Goal: Task Accomplishment & Management: Use online tool/utility

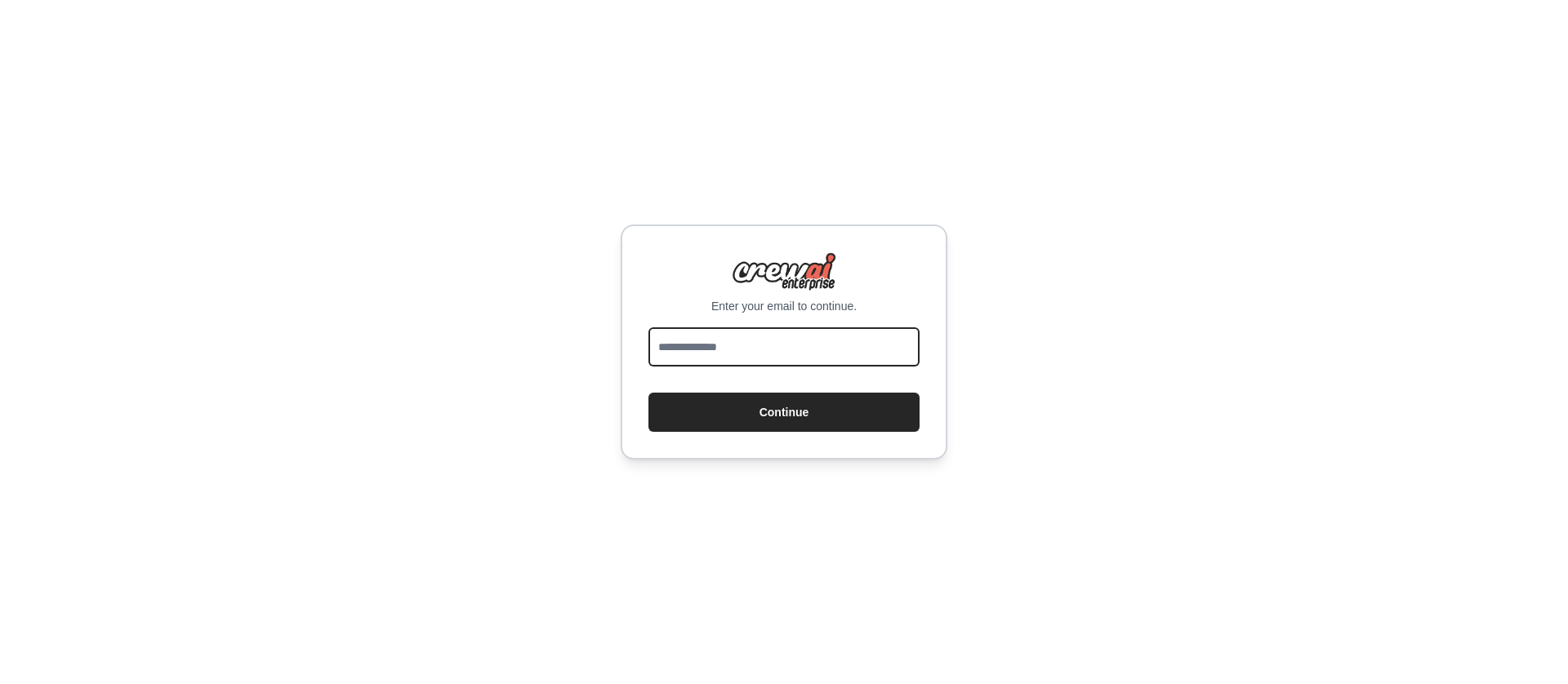
click at [860, 354] on input "email" at bounding box center [784, 347] width 271 height 39
type input "**********"
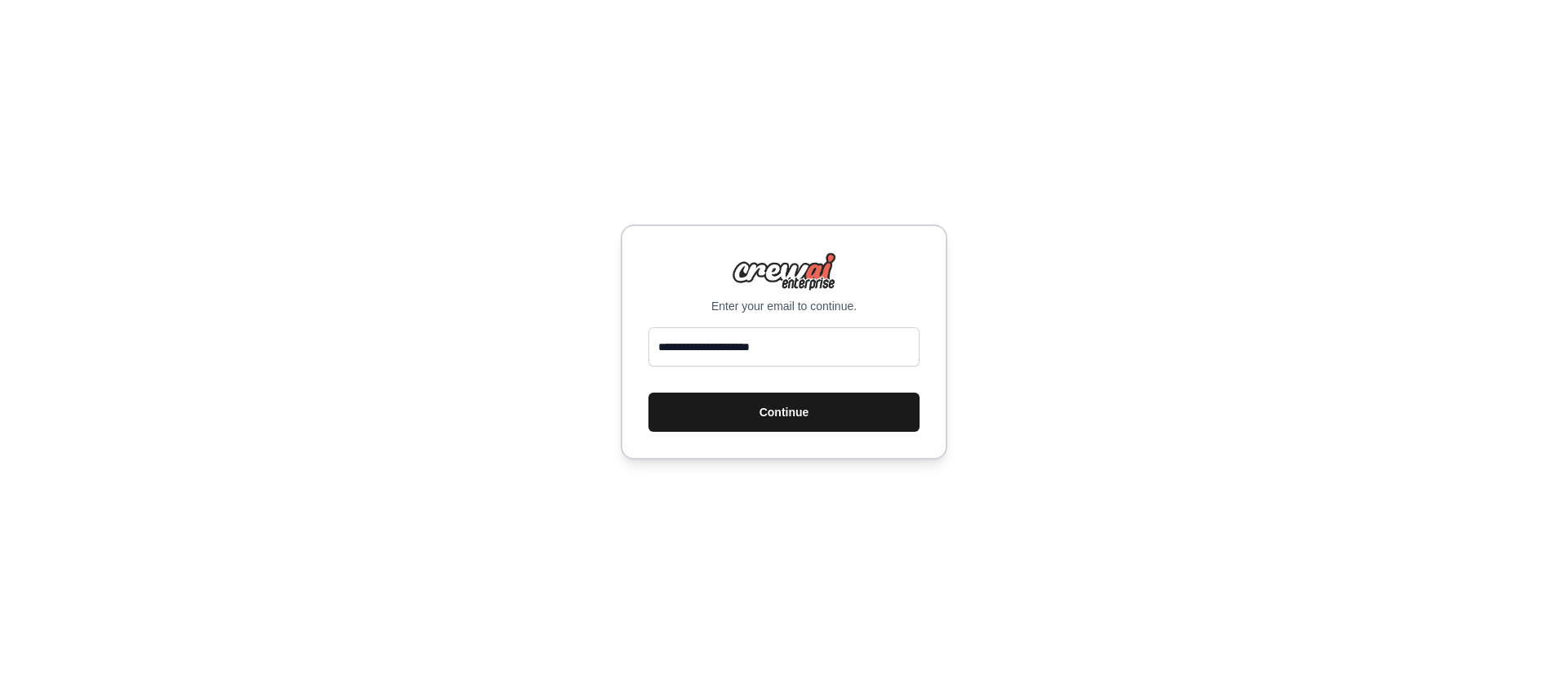
click at [816, 418] on button "Continue" at bounding box center [784, 413] width 271 height 39
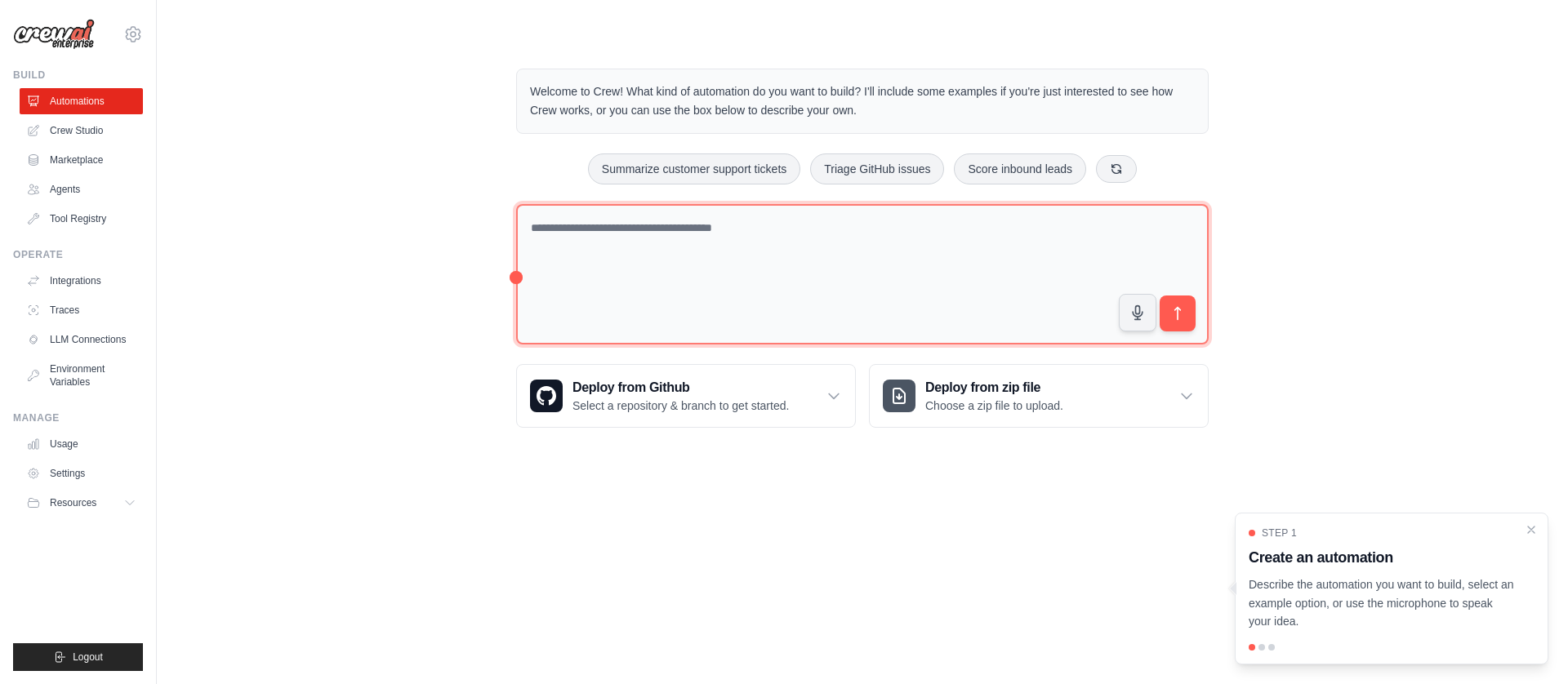
click at [855, 274] on textarea at bounding box center [861, 274] width 692 height 141
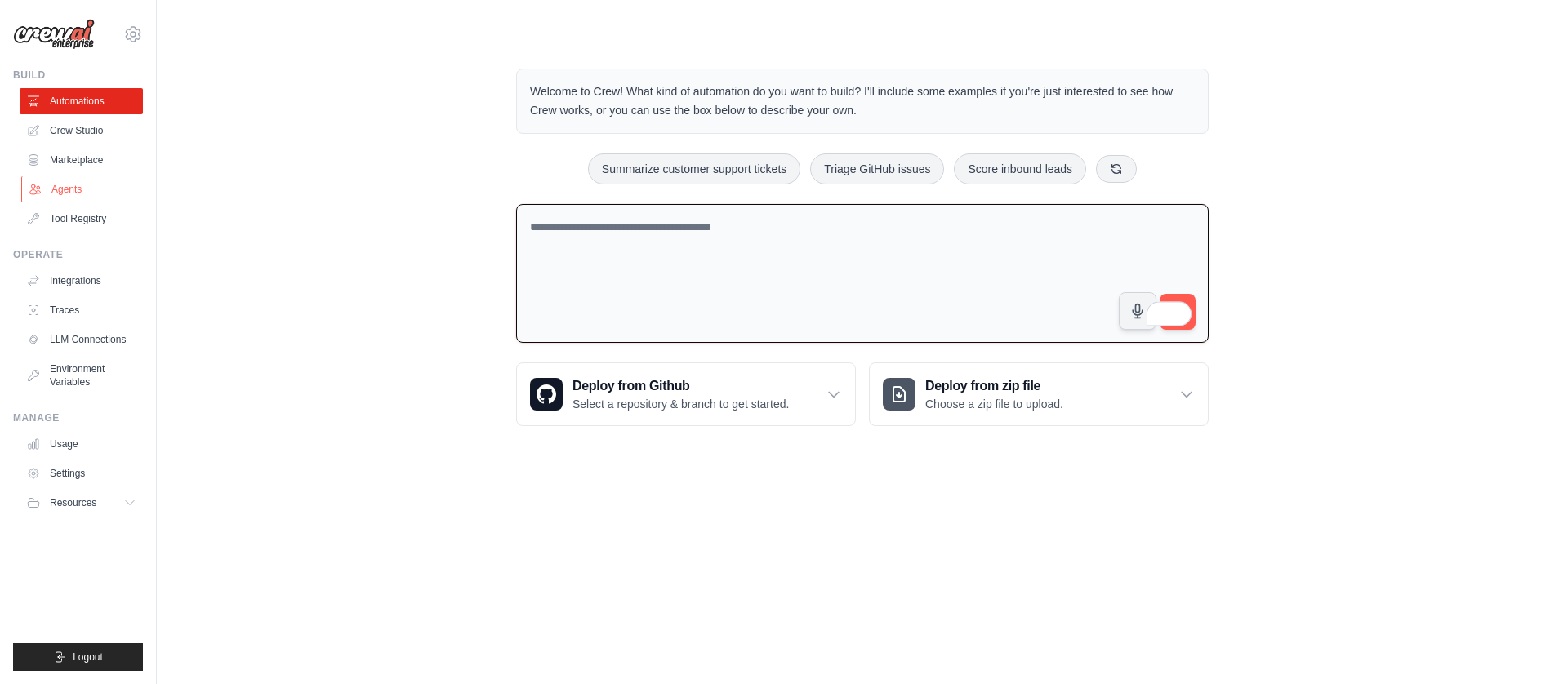
click at [101, 183] on link "Agents" at bounding box center [83, 189] width 123 height 26
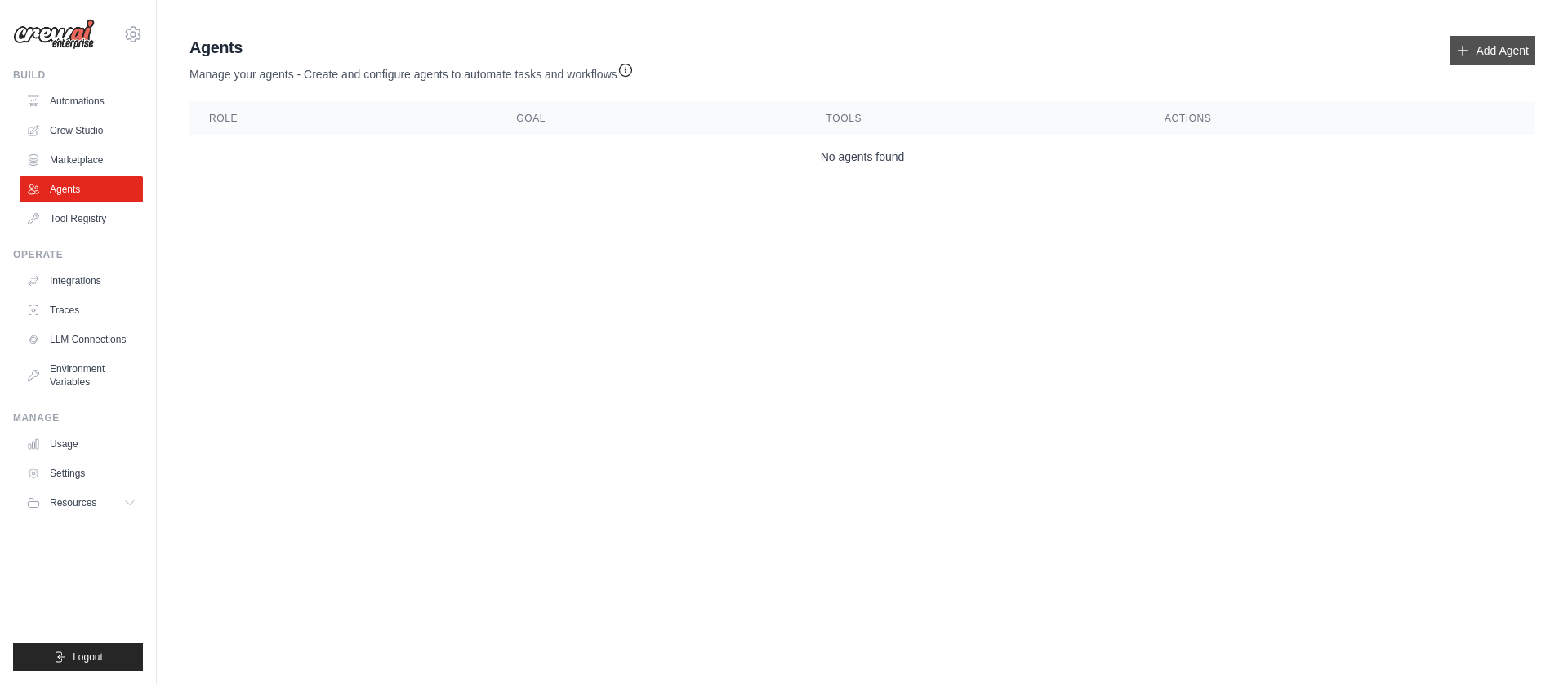
click at [1483, 54] on link "Add Agent" at bounding box center [1492, 51] width 85 height 30
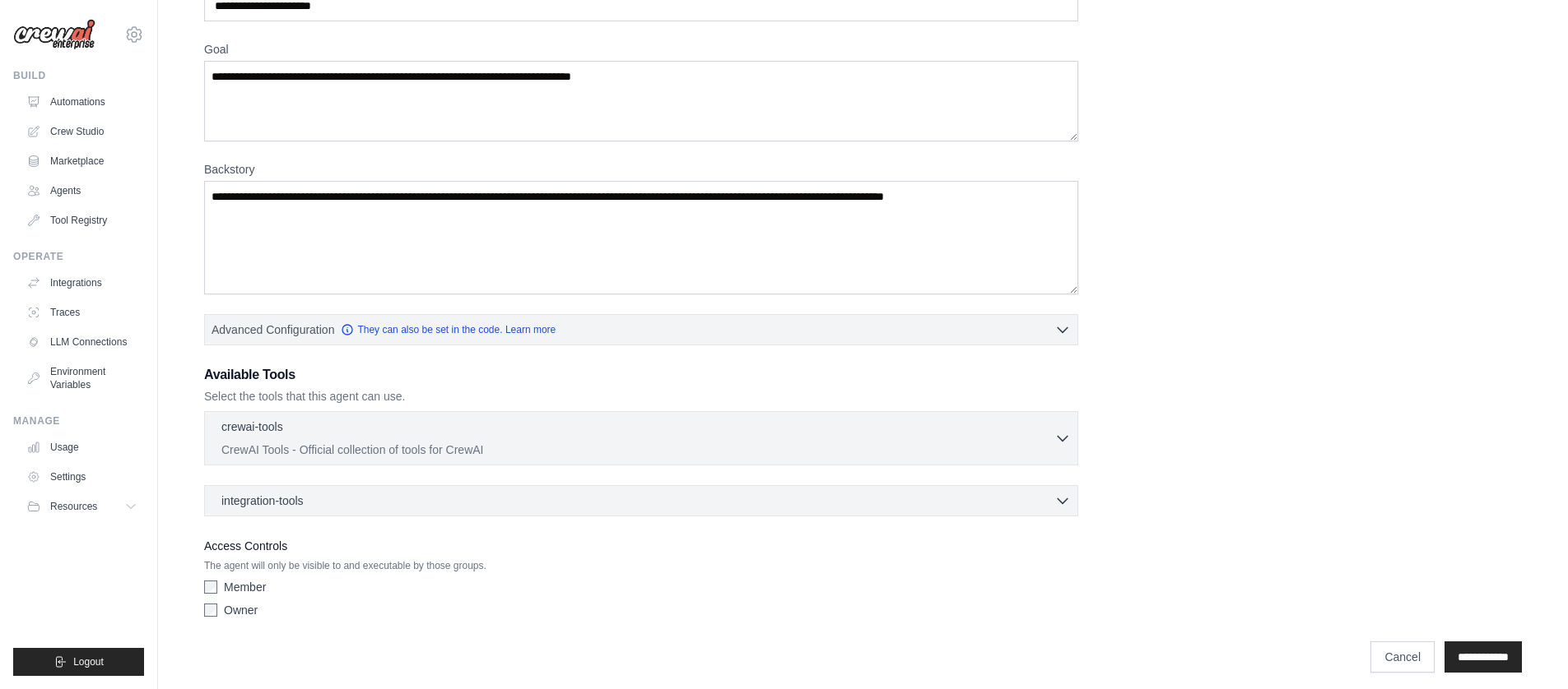
scroll to position [119, 0]
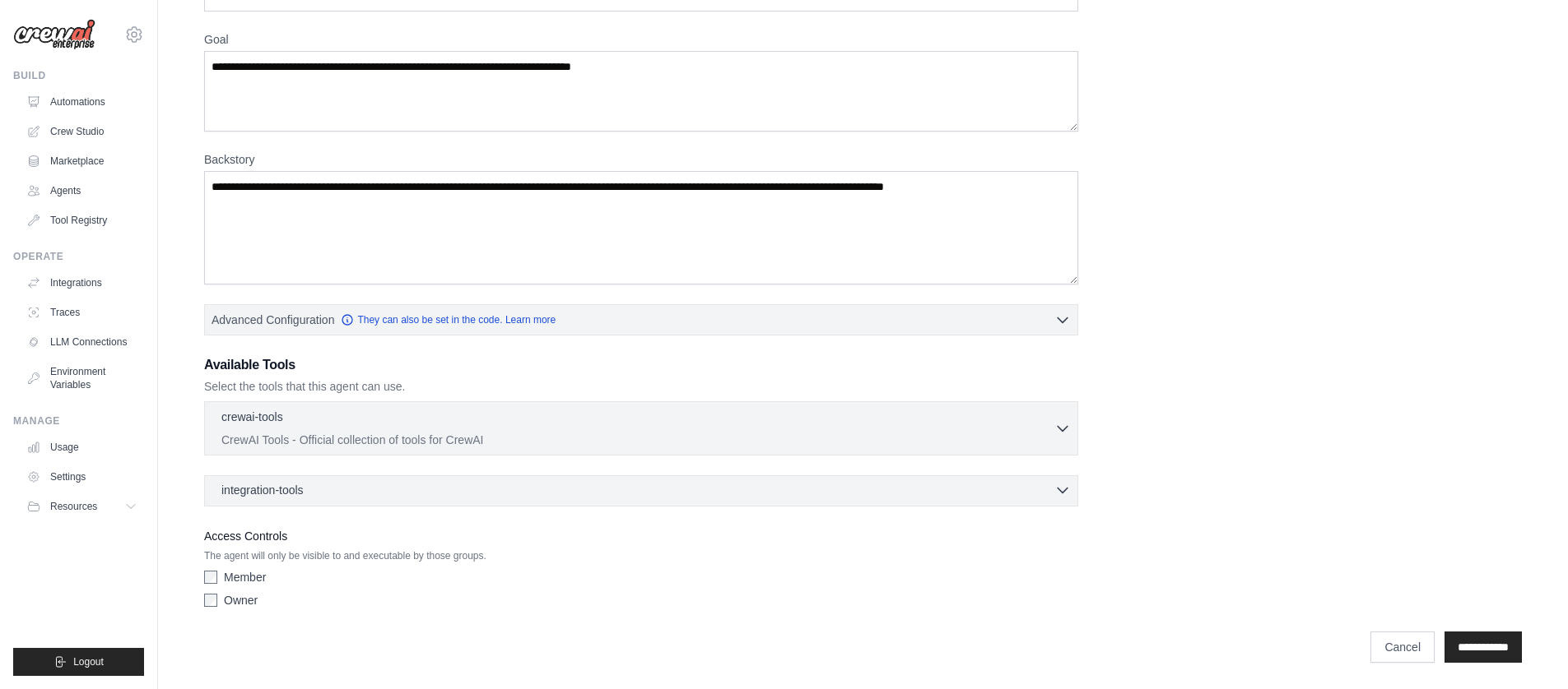
click at [549, 495] on div "integration-tools 0 selected" at bounding box center [646, 490] width 850 height 16
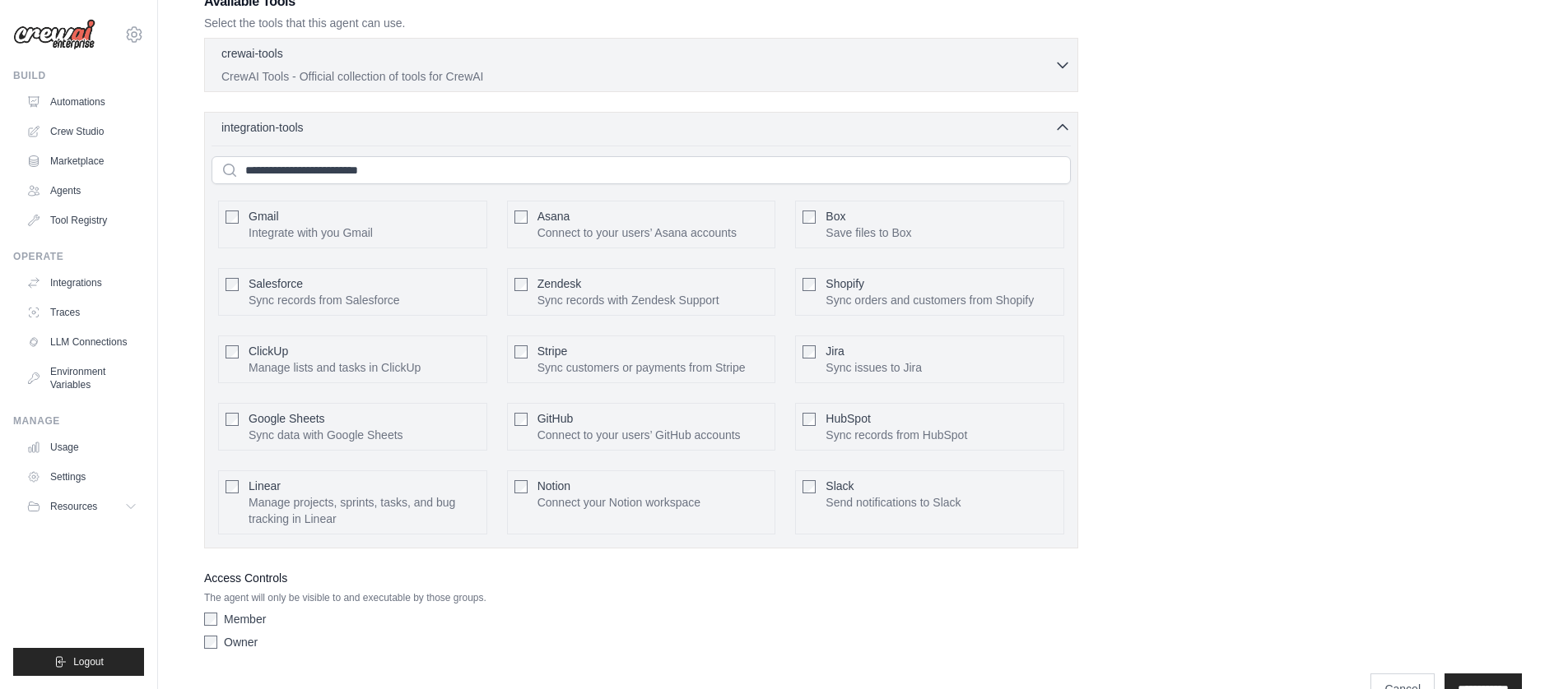
scroll to position [0, 0]
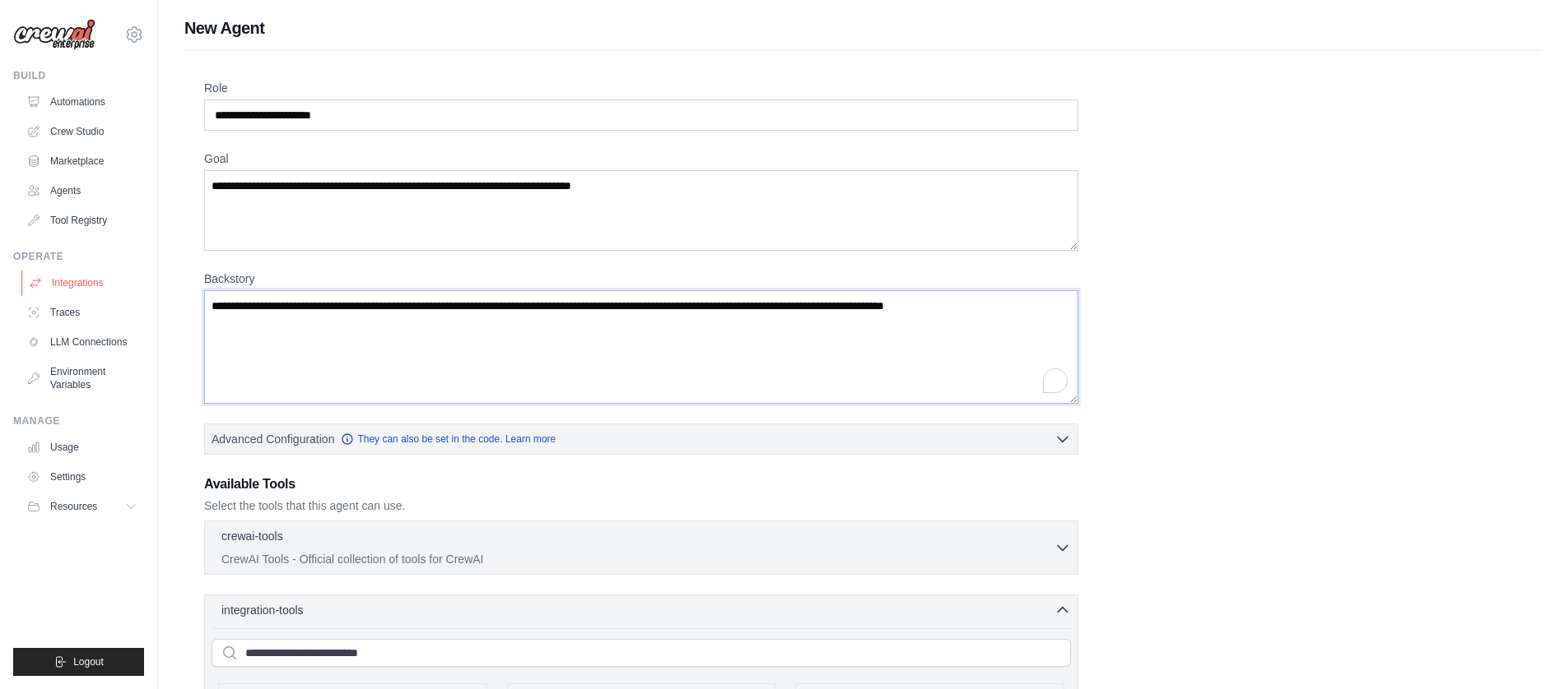
drag, startPoint x: 305, startPoint y: 342, endPoint x: 108, endPoint y: 288, distance: 204.3
click at [108, 288] on div "[EMAIL_ADDRESS][DOMAIN_NAME] Settings Build Automations Crew Studio" at bounding box center [784, 607] width 1568 height 1214
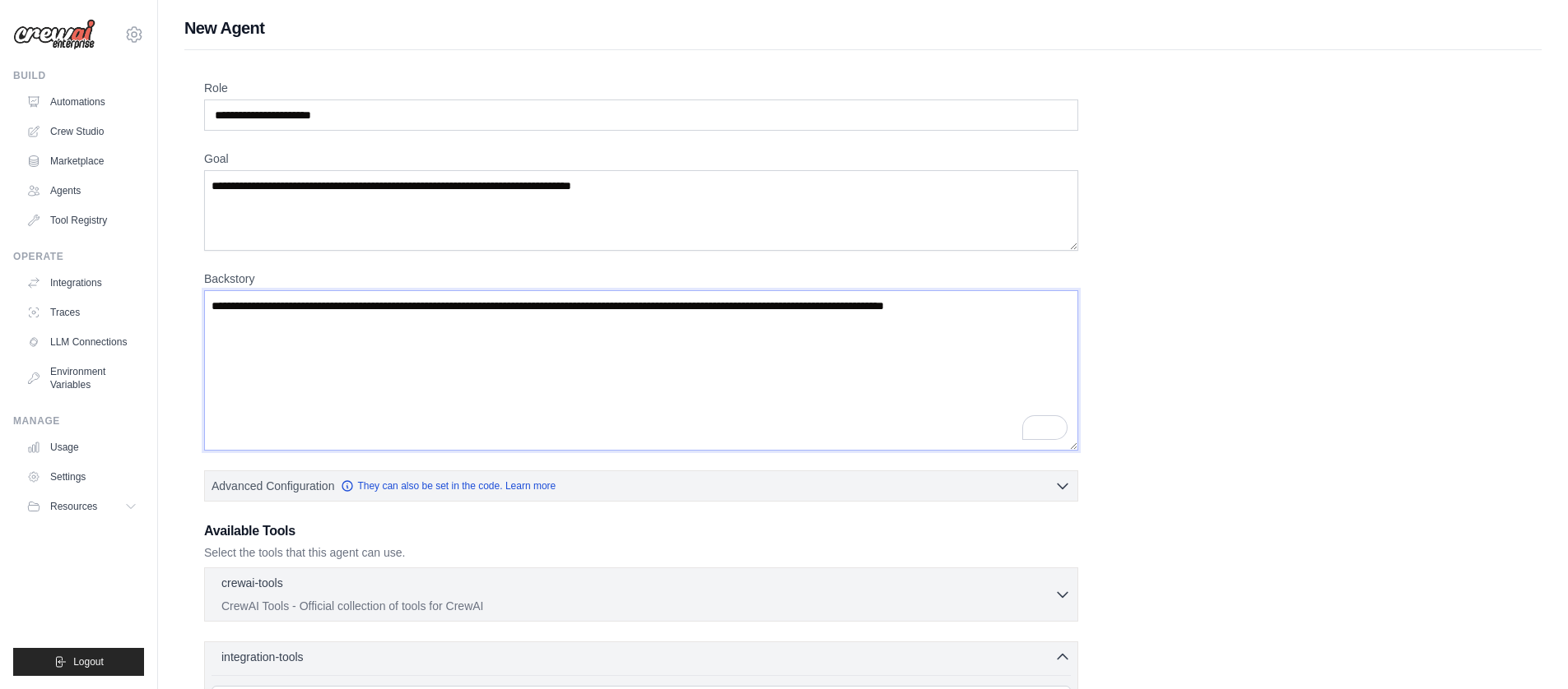
drag, startPoint x: 1075, startPoint y: 402, endPoint x: 1075, endPoint y: 463, distance: 61.0
click at [1075, 451] on textarea "Backstory" at bounding box center [642, 370] width 874 height 160
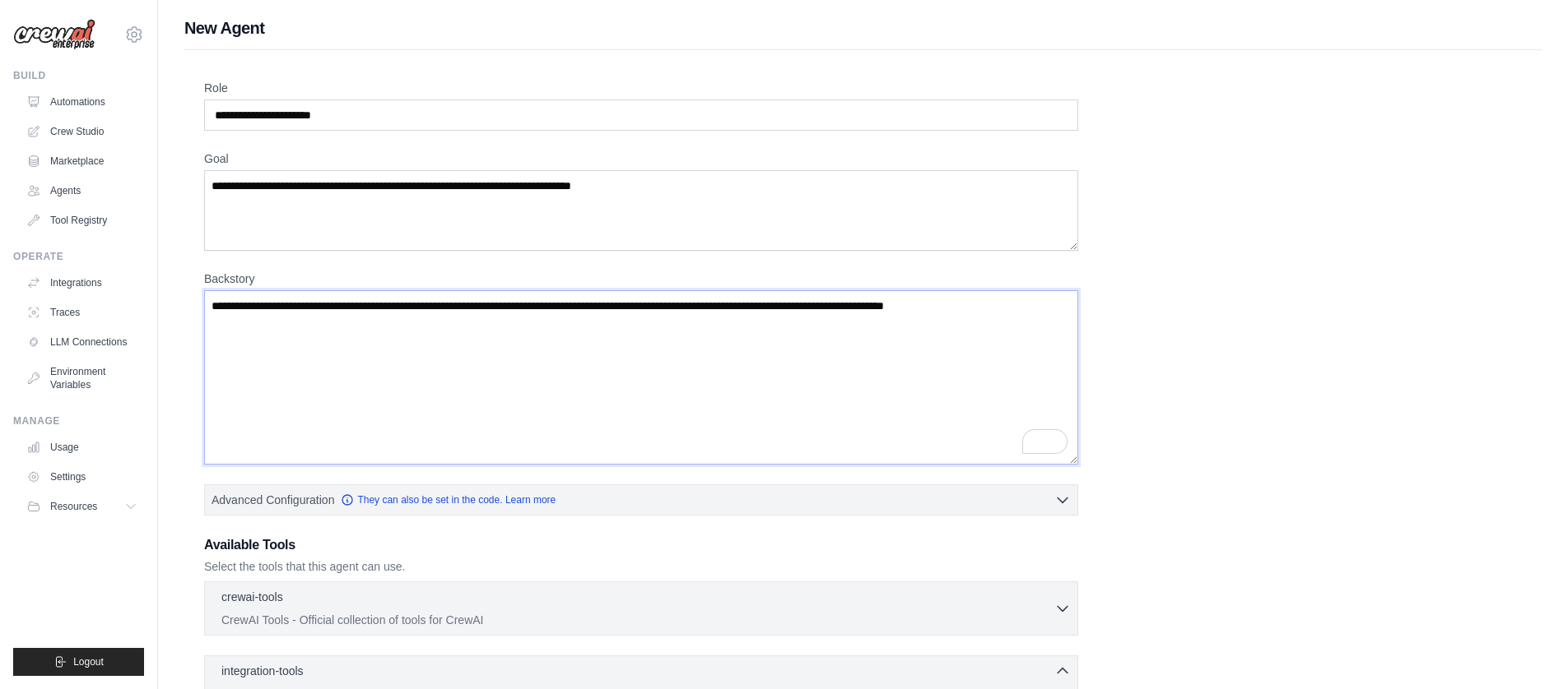
click at [266, 357] on textarea "Backstory" at bounding box center [642, 377] width 874 height 175
click at [375, 337] on textarea "Backstory" at bounding box center [642, 377] width 874 height 175
click at [374, 339] on textarea "Backstory" at bounding box center [642, 377] width 874 height 175
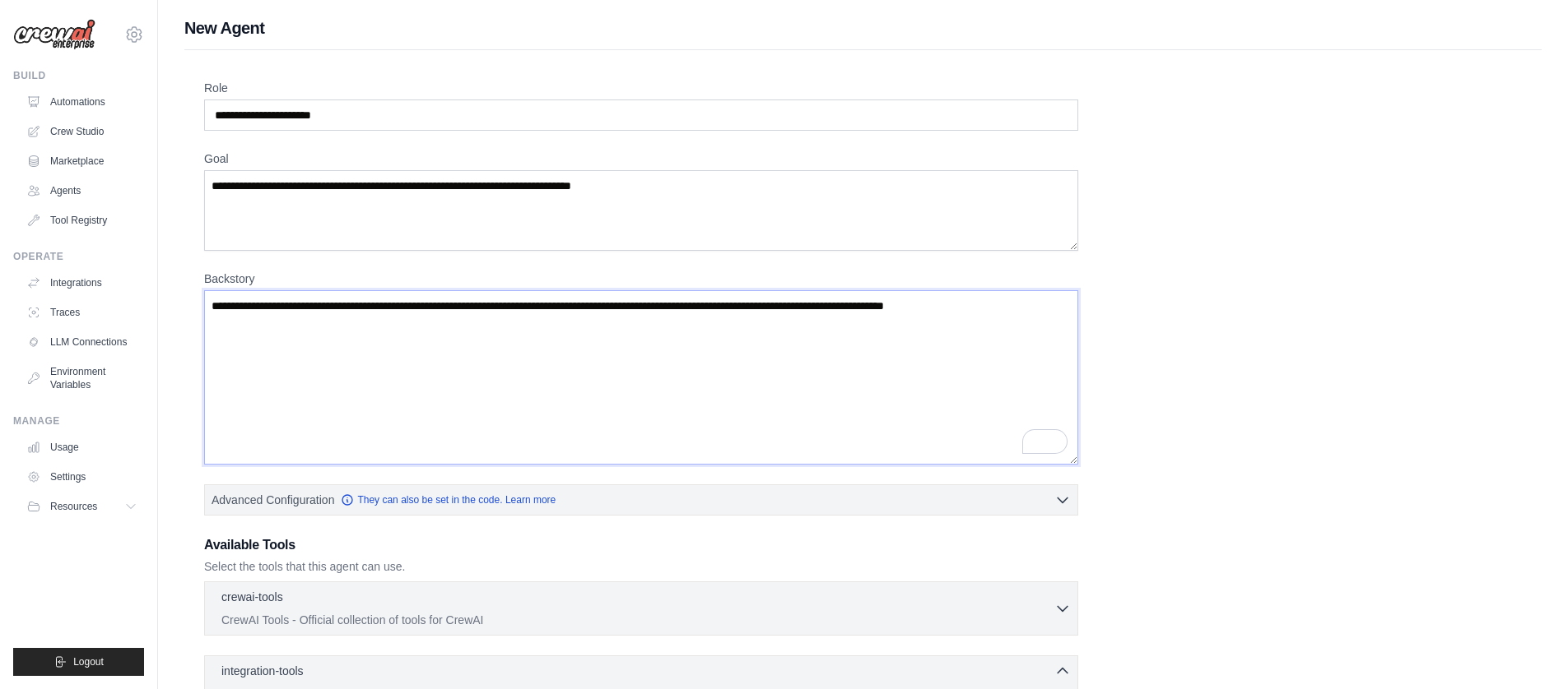
drag, startPoint x: 336, startPoint y: 307, endPoint x: 375, endPoint y: 362, distance: 67.4
click at [378, 365] on textarea "Backstory" at bounding box center [642, 377] width 874 height 175
click at [312, 321] on textarea "Backstory" at bounding box center [642, 377] width 874 height 175
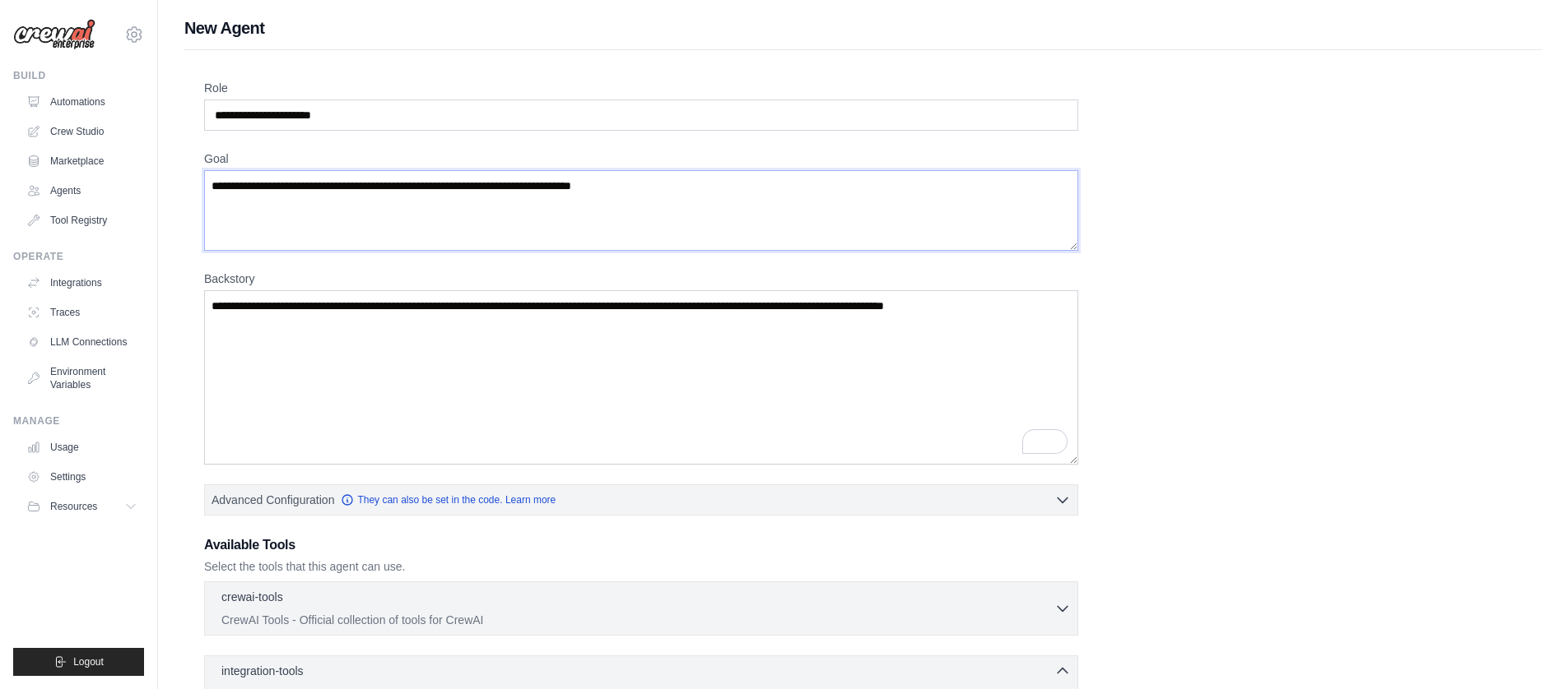
click at [256, 211] on textarea "Goal" at bounding box center [642, 210] width 874 height 81
click at [306, 353] on textarea "Backstory" at bounding box center [642, 377] width 874 height 175
click at [251, 200] on textarea "Goal" at bounding box center [642, 210] width 874 height 81
click at [277, 347] on textarea "Backstory" at bounding box center [642, 377] width 874 height 175
click at [219, 221] on textarea "Goal" at bounding box center [642, 210] width 874 height 81
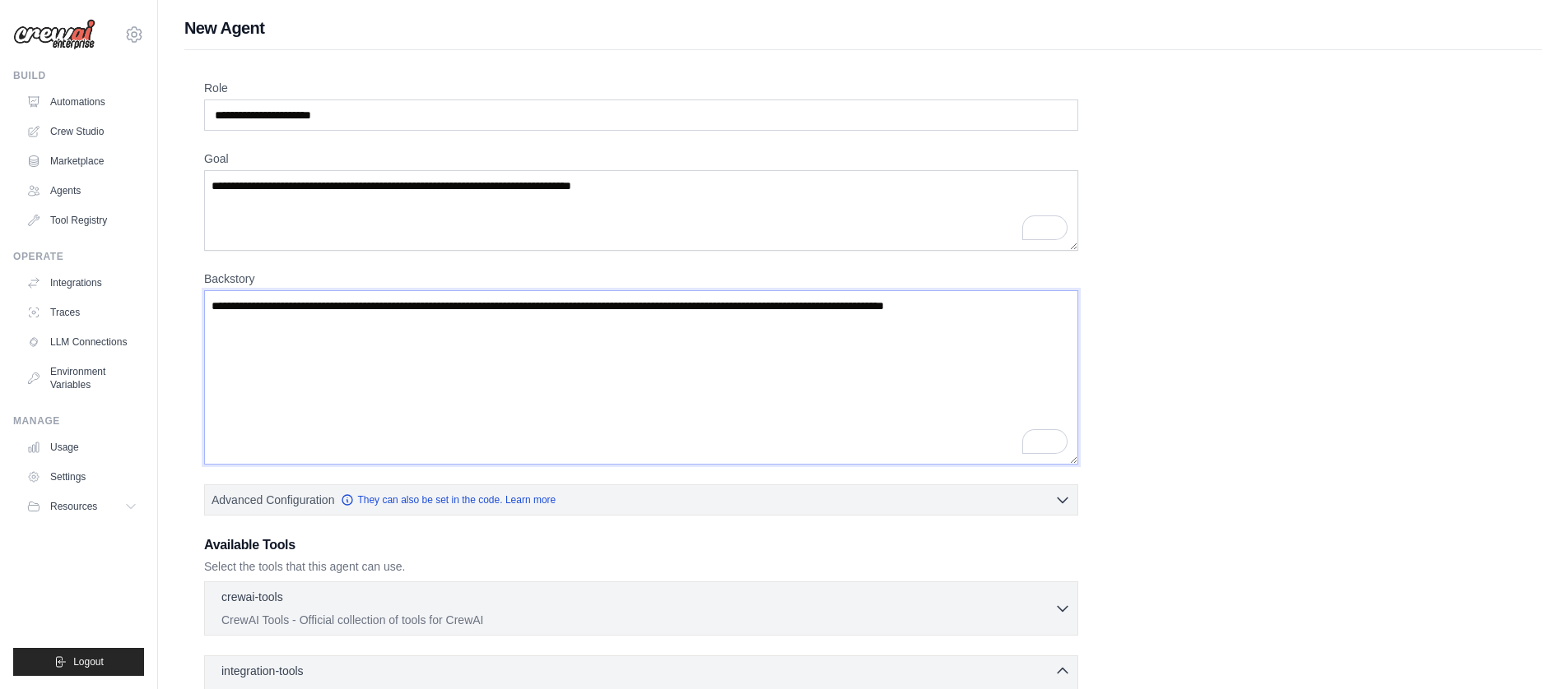
click at [274, 358] on textarea "Backstory" at bounding box center [642, 377] width 874 height 175
click at [274, 354] on textarea "Backstory" at bounding box center [642, 377] width 874 height 175
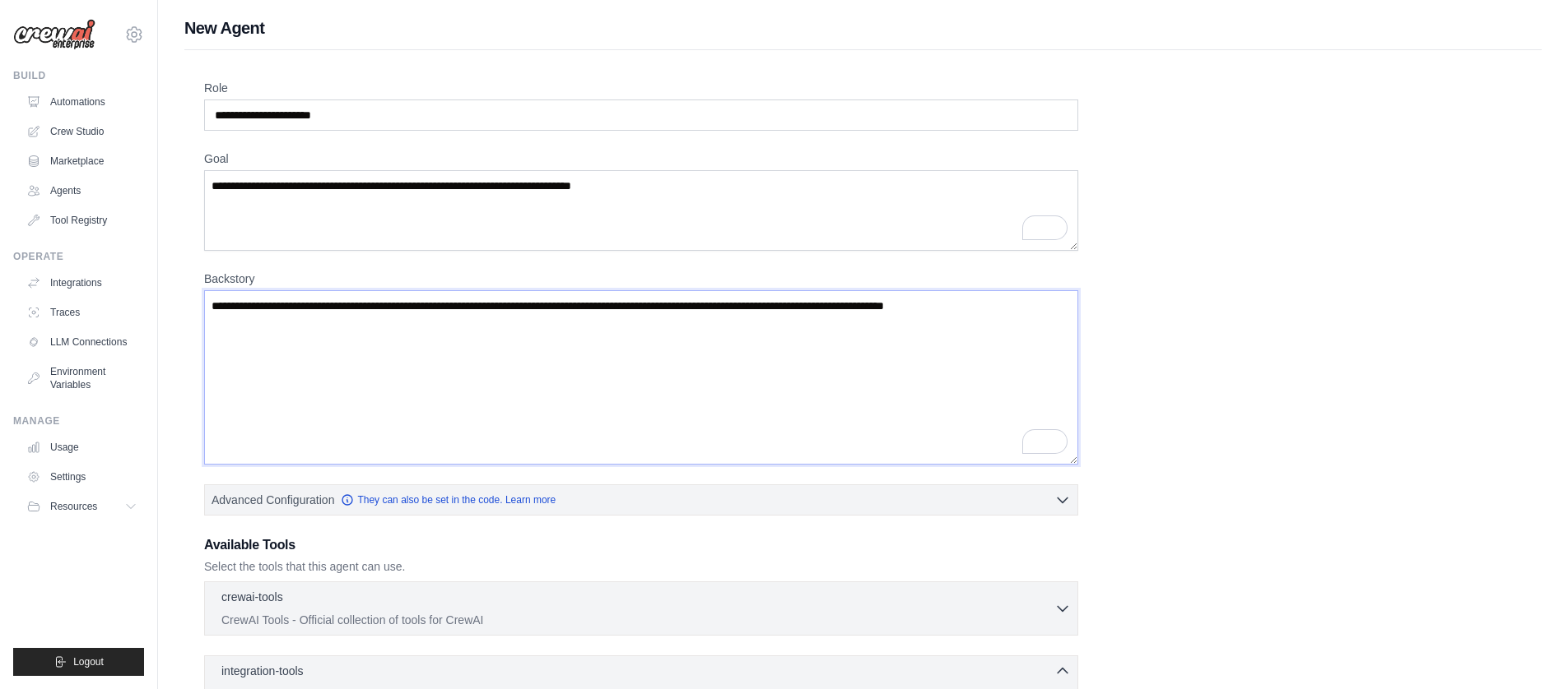
click at [274, 354] on textarea "Backstory" at bounding box center [642, 377] width 874 height 175
click at [279, 338] on textarea "Backstory" at bounding box center [642, 377] width 874 height 175
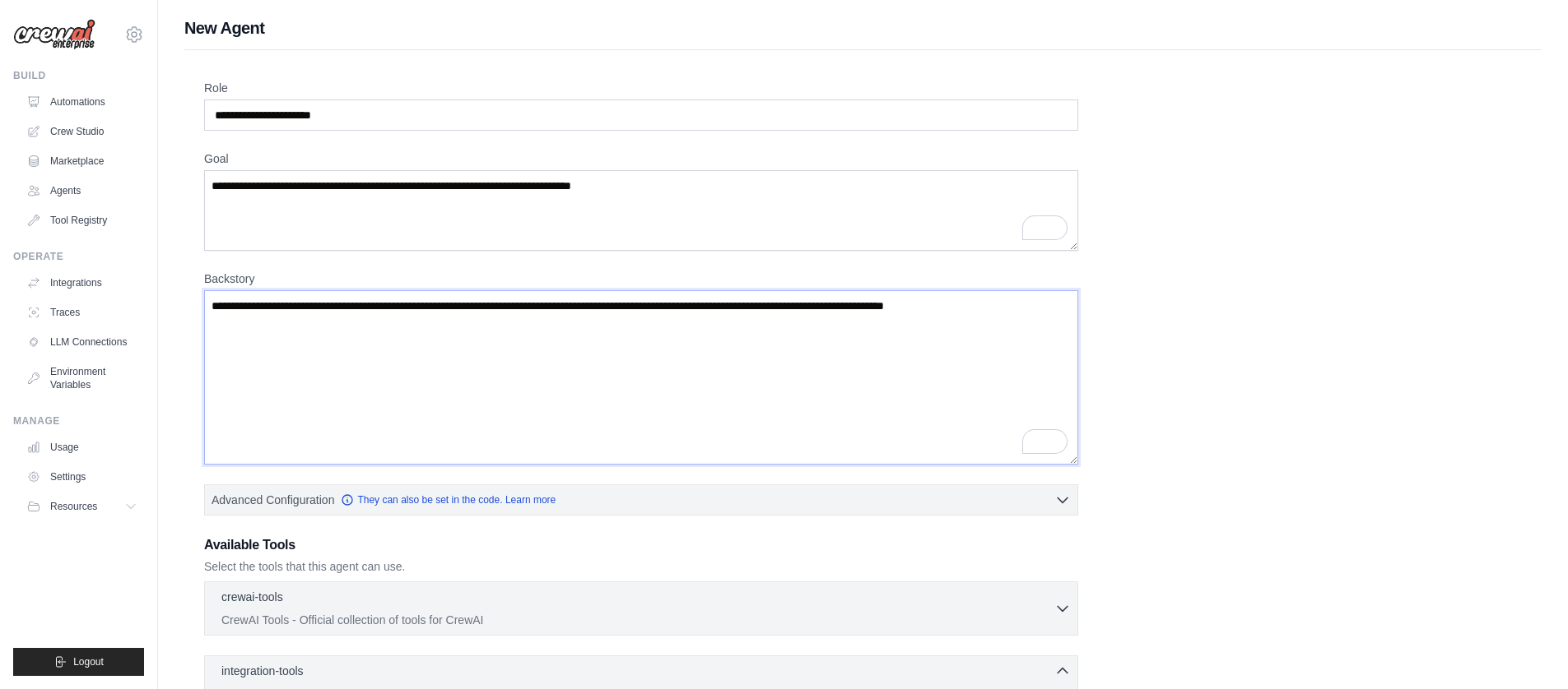
click at [279, 338] on textarea "Backstory" at bounding box center [642, 377] width 874 height 175
click at [262, 215] on textarea "Goal" at bounding box center [642, 210] width 874 height 81
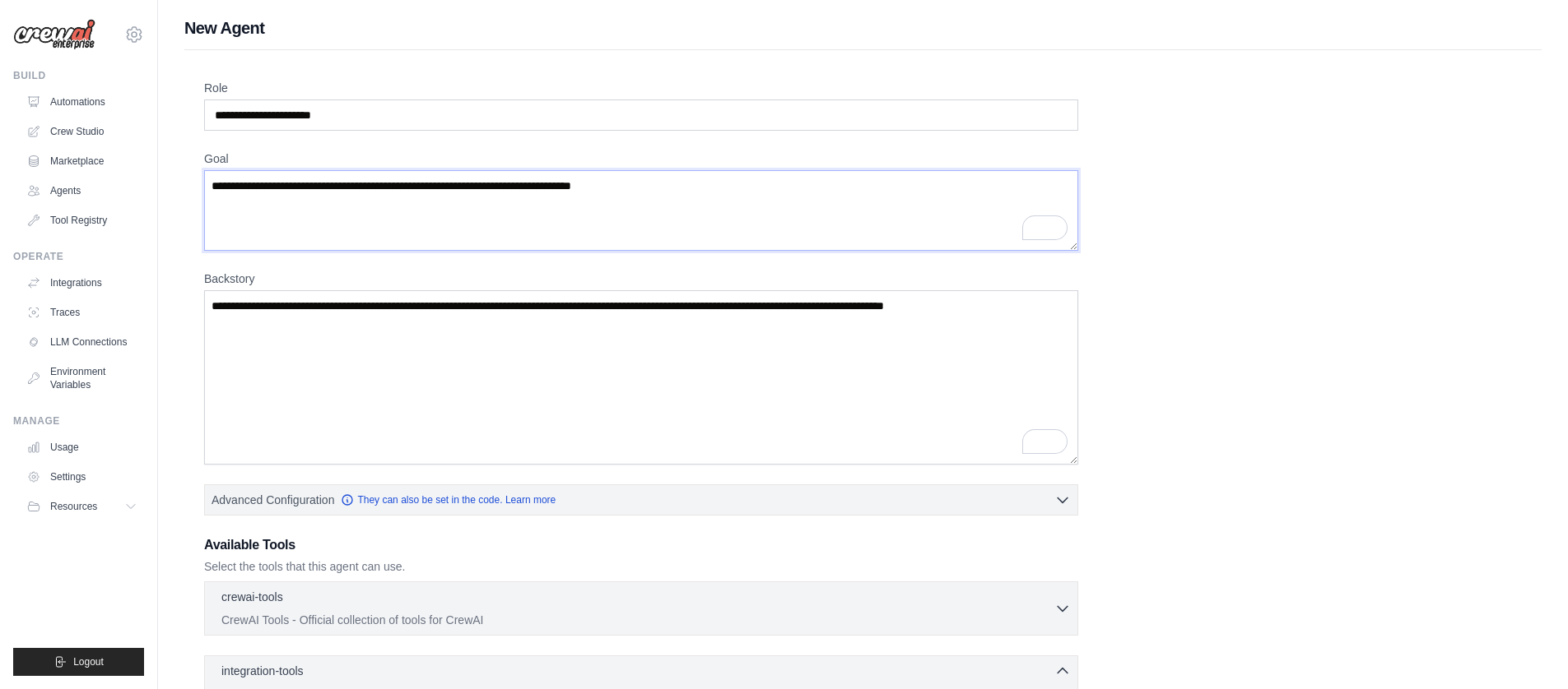
click at [262, 215] on textarea "Goal" at bounding box center [642, 210] width 874 height 81
click at [72, 314] on link "Traces" at bounding box center [84, 313] width 124 height 26
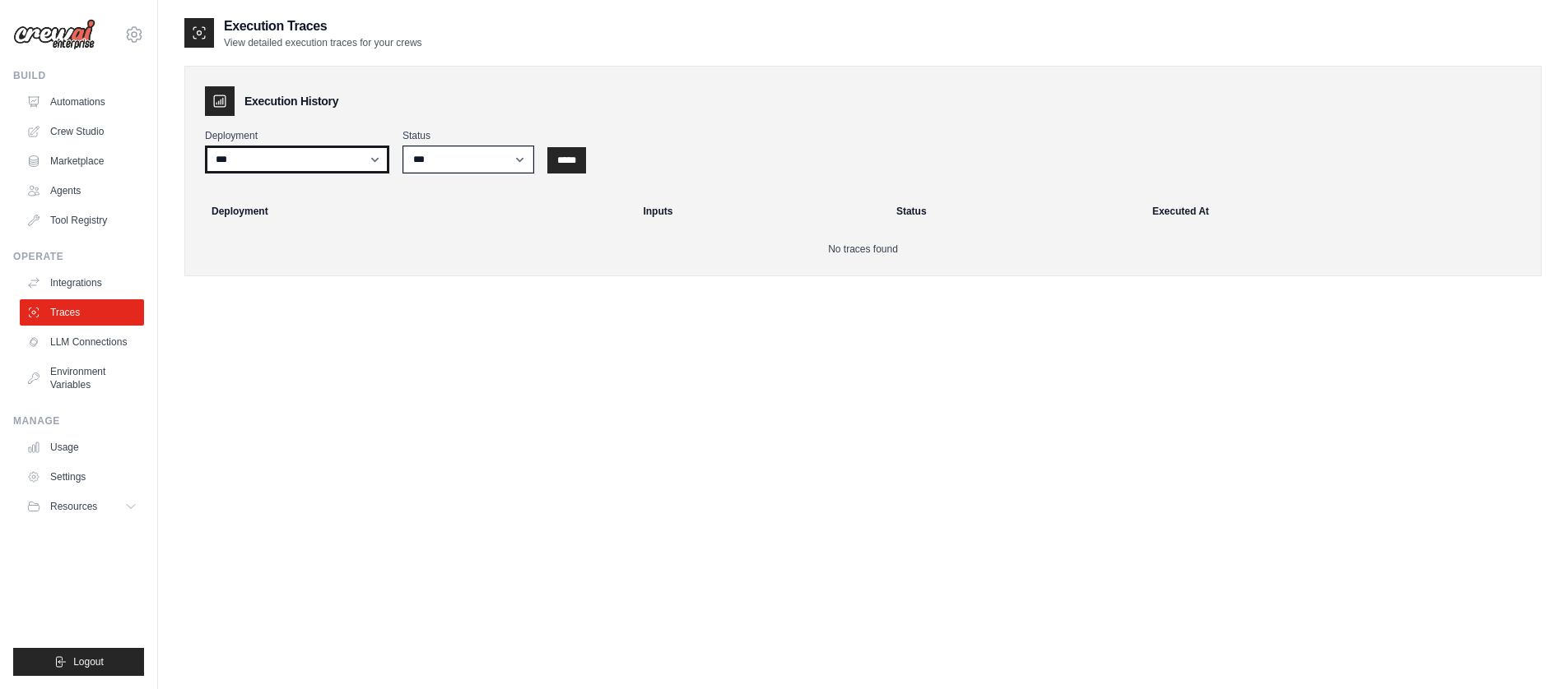
click at [377, 163] on select "***" at bounding box center [297, 159] width 184 height 28
click at [61, 279] on link "Integrations" at bounding box center [84, 283] width 124 height 26
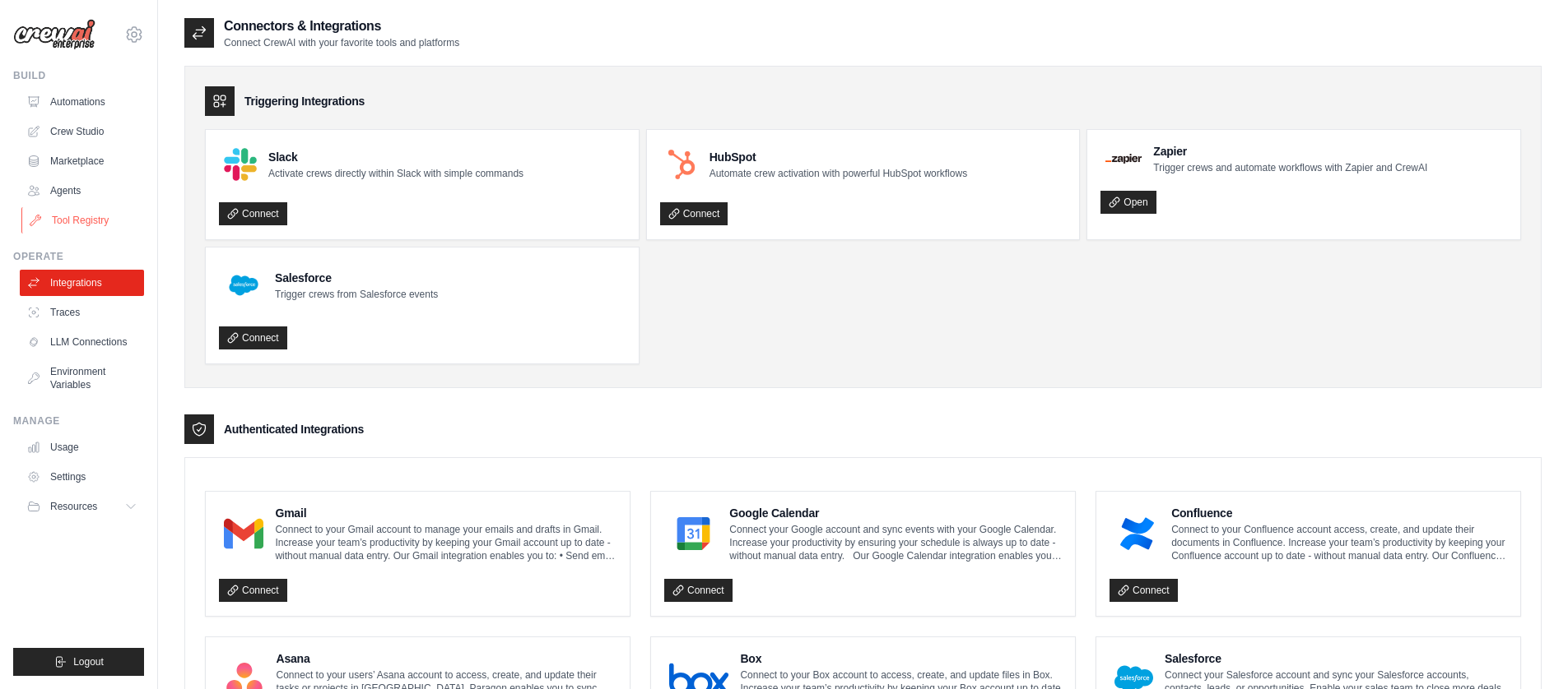
click at [79, 219] on link "Tool Registry" at bounding box center [84, 220] width 124 height 26
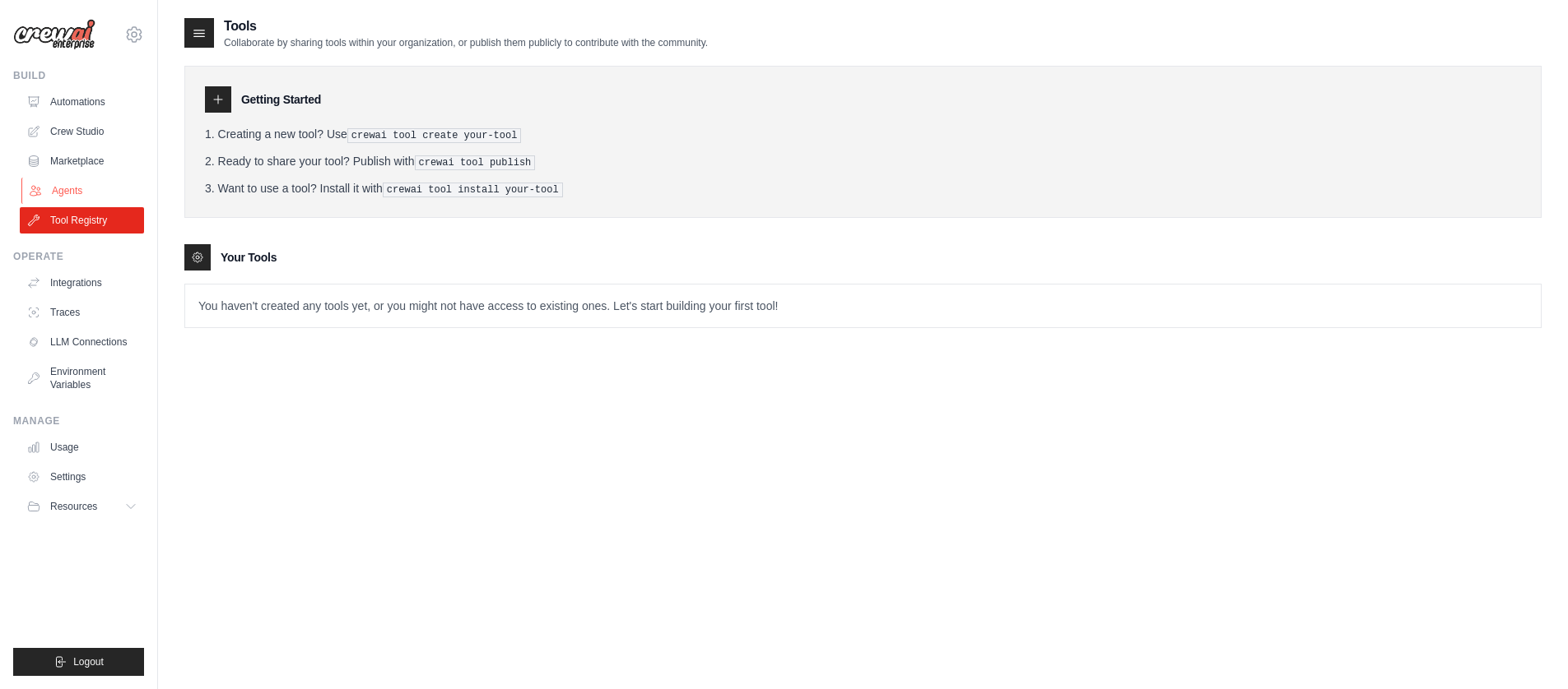
click at [84, 178] on link "Agents" at bounding box center [84, 191] width 124 height 26
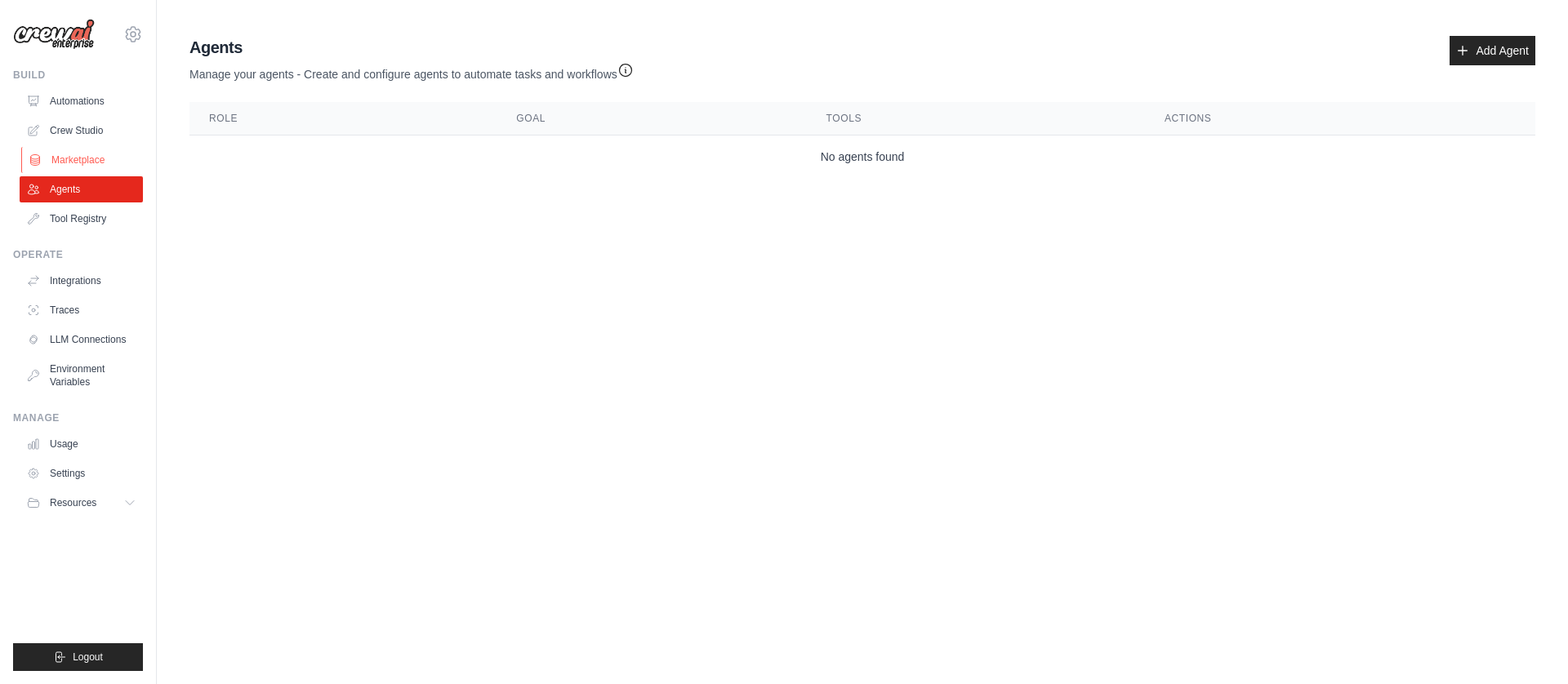
click at [80, 158] on link "Marketplace" at bounding box center [83, 160] width 123 height 26
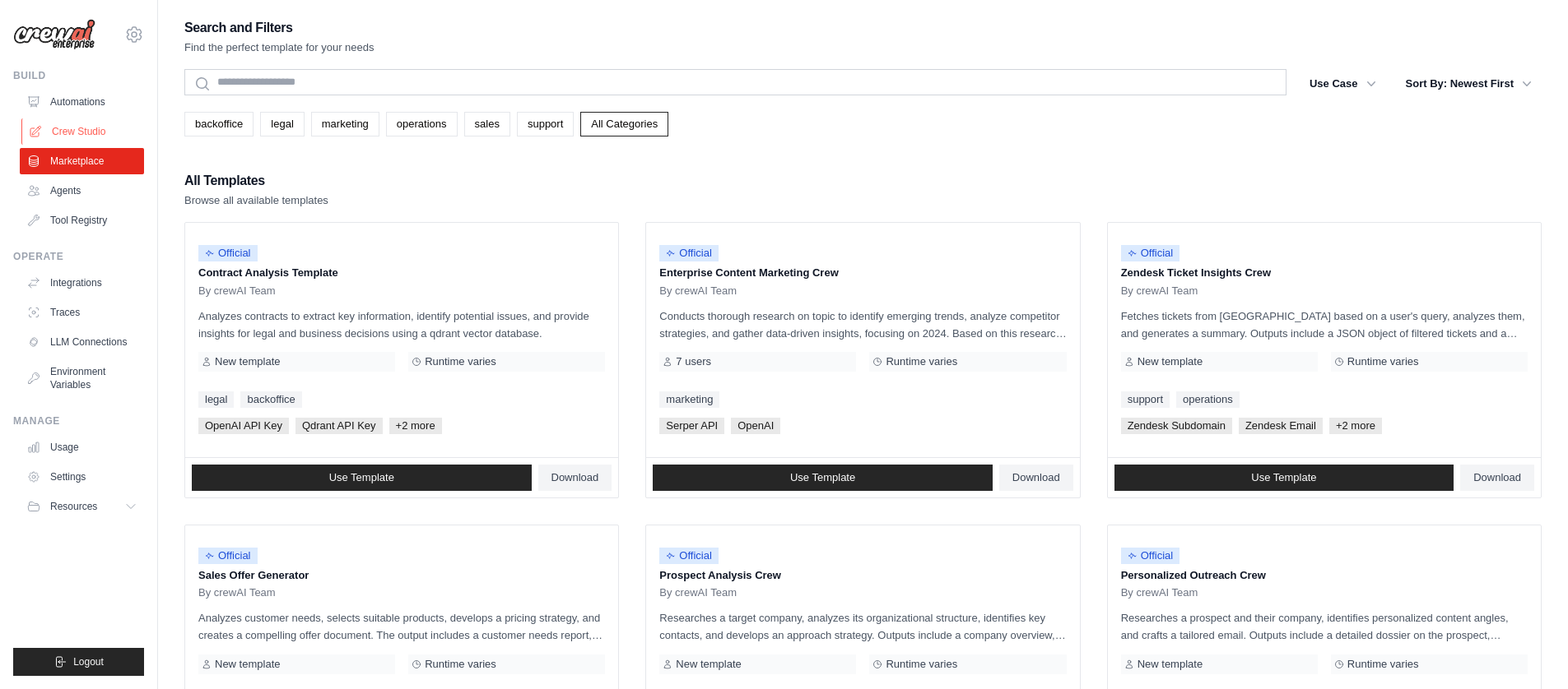
click at [76, 133] on link "Crew Studio" at bounding box center [84, 131] width 124 height 26
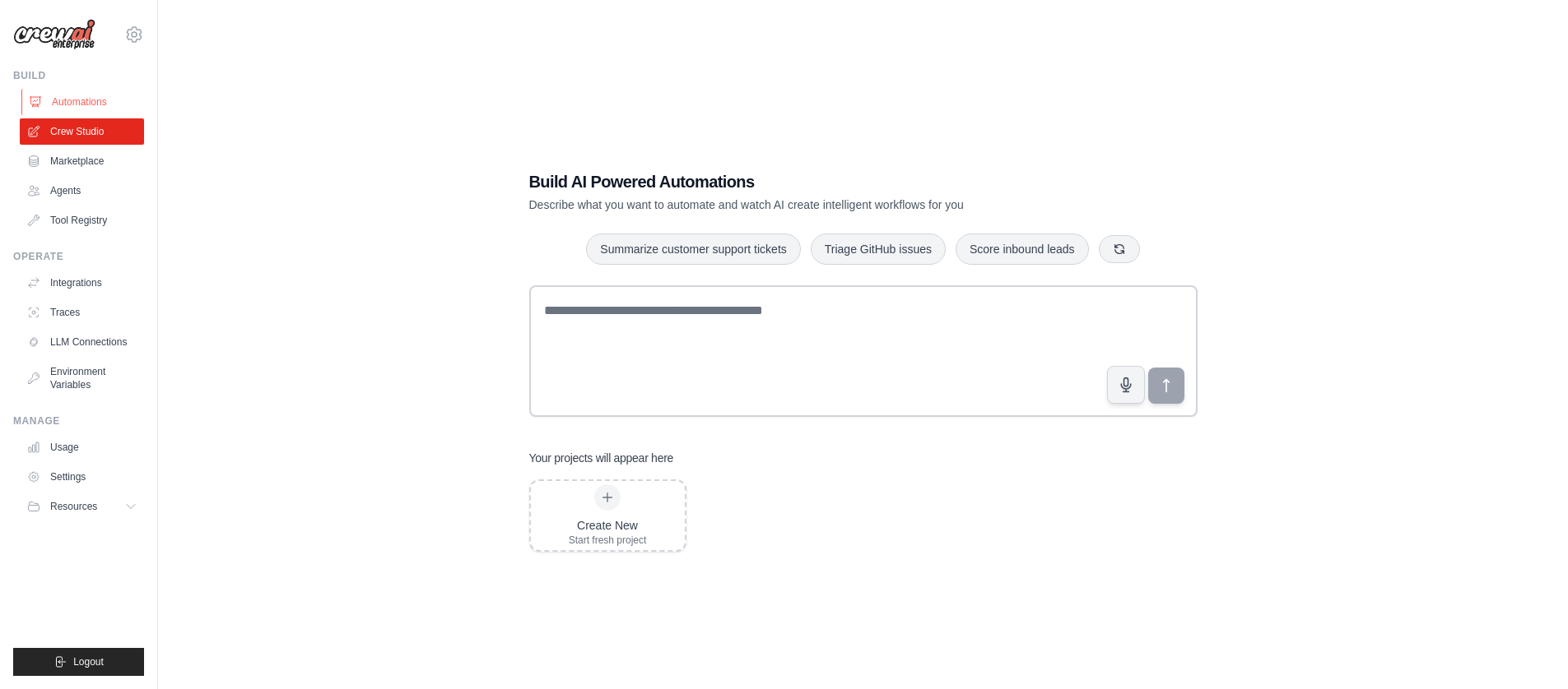
click at [93, 97] on link "Automations" at bounding box center [84, 101] width 124 height 26
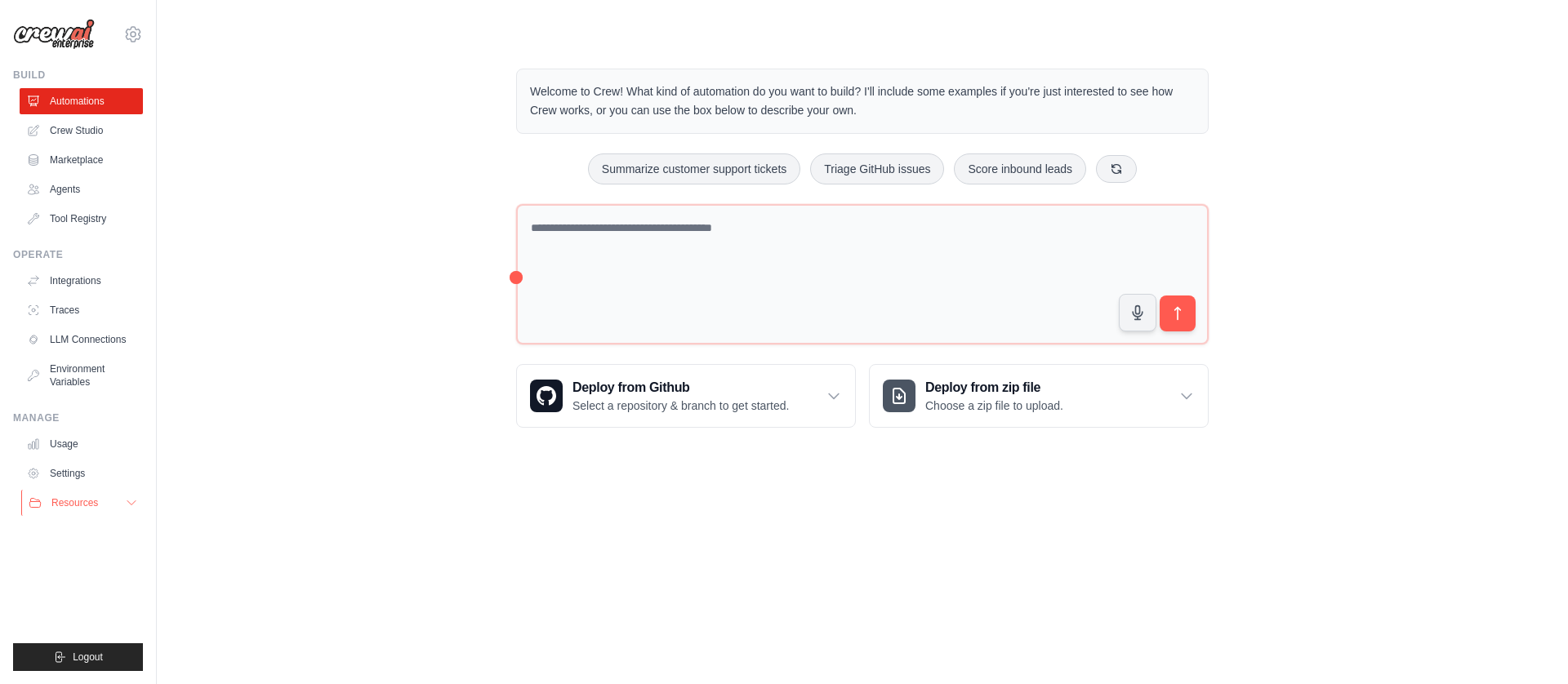
click at [96, 503] on span "Resources" at bounding box center [74, 502] width 46 height 13
click at [106, 526] on span "Documentation" at bounding box center [91, 530] width 66 height 13
click at [88, 154] on link "Marketplace" at bounding box center [83, 160] width 123 height 26
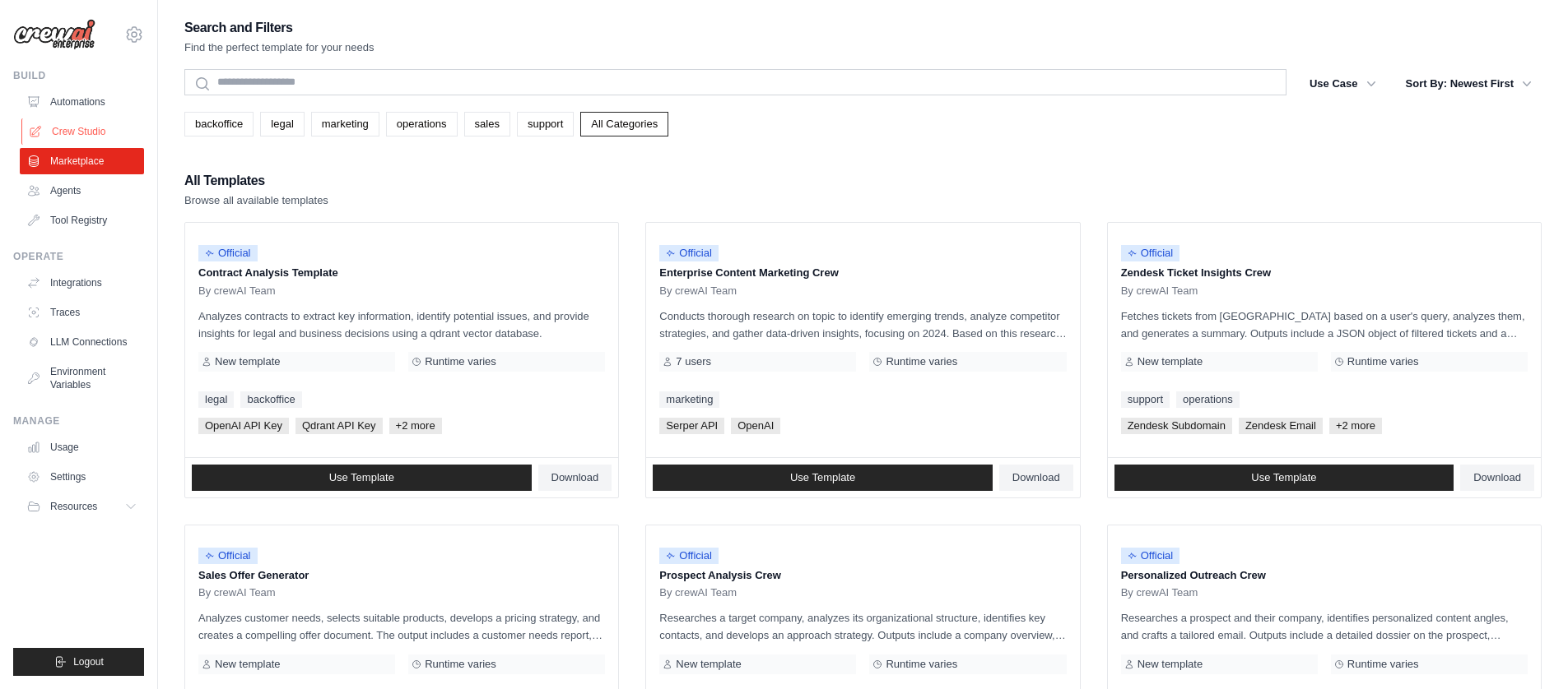
click at [96, 137] on link "Crew Studio" at bounding box center [84, 131] width 124 height 26
